Goal: Information Seeking & Learning: Compare options

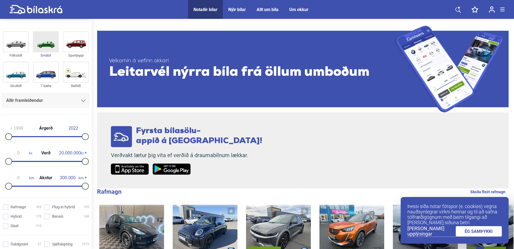
click at [45, 43] on img at bounding box center [45, 42] width 25 height 20
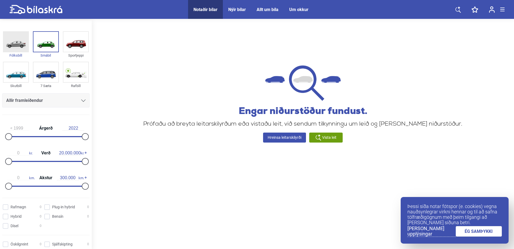
click at [21, 41] on img at bounding box center [16, 42] width 25 height 20
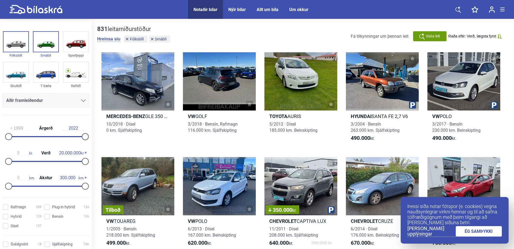
drag, startPoint x: 84, startPoint y: 135, endPoint x: 92, endPoint y: 135, distance: 8.6
click at [94, 135] on div "Fólksbíll Smábíl Sportjeppi Skutbíll 7 Sæta Rafbíll Allir framleiðendur [PERSON…" at bounding box center [257, 248] width 514 height 457
drag, startPoint x: 9, startPoint y: 135, endPoint x: 77, endPoint y: 139, distance: 67.6
click at [77, 139] on div at bounding box center [78, 136] width 7 height 7
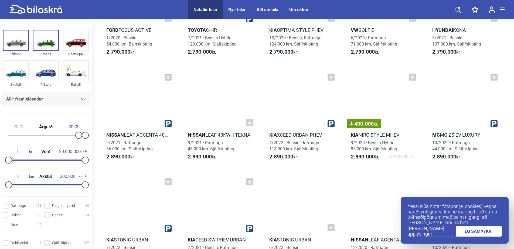
scroll to position [612, 0]
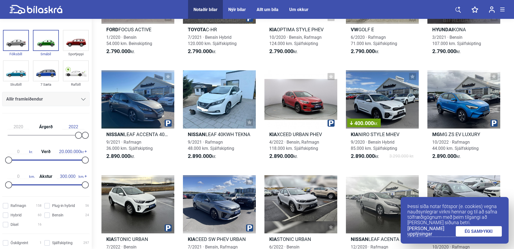
type input "1999"
